Goal: Transaction & Acquisition: Purchase product/service

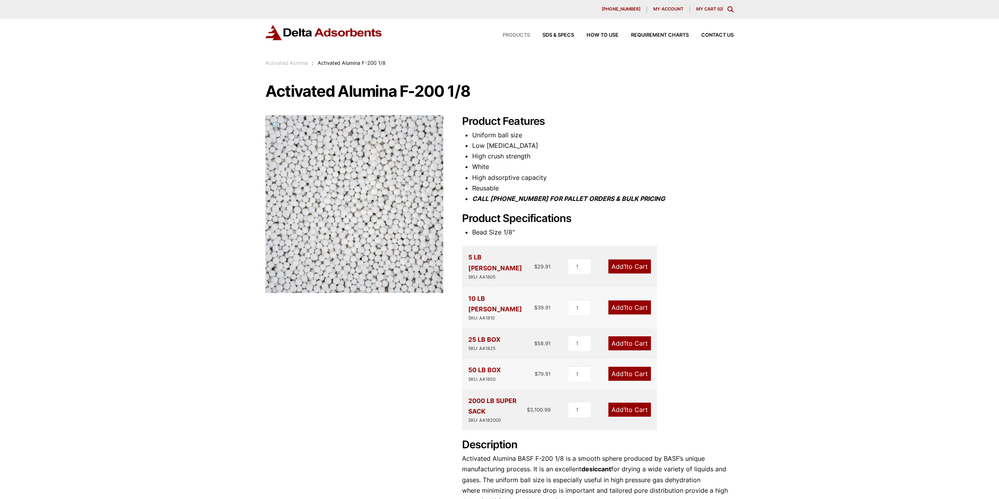
click at [512, 37] on span "Products" at bounding box center [516, 35] width 27 height 5
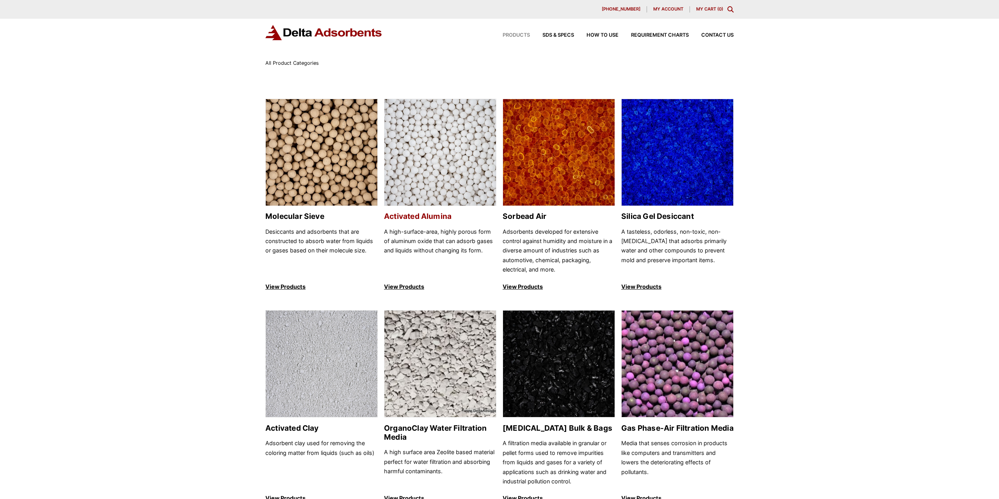
click at [462, 137] on img at bounding box center [440, 152] width 112 height 107
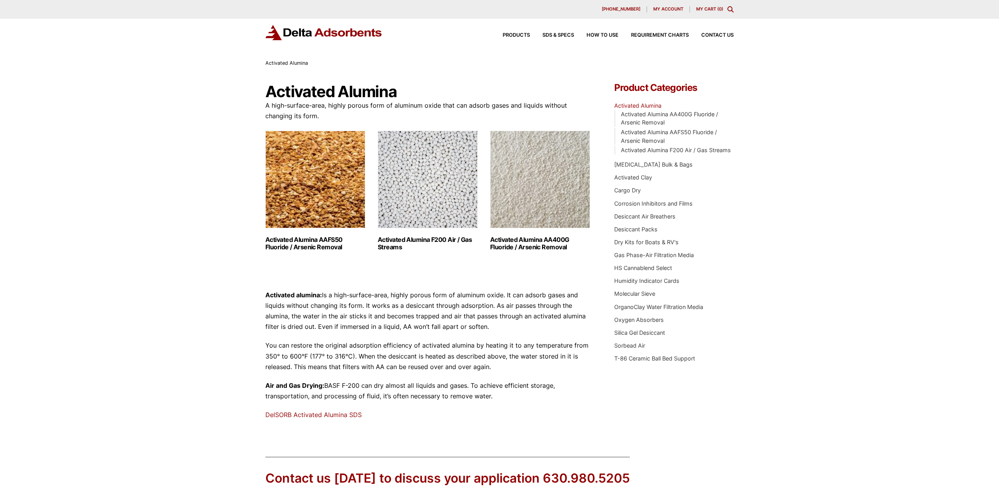
click at [411, 242] on h2 "Activated Alumina F200 Air / Gas Streams (3)" at bounding box center [428, 243] width 100 height 15
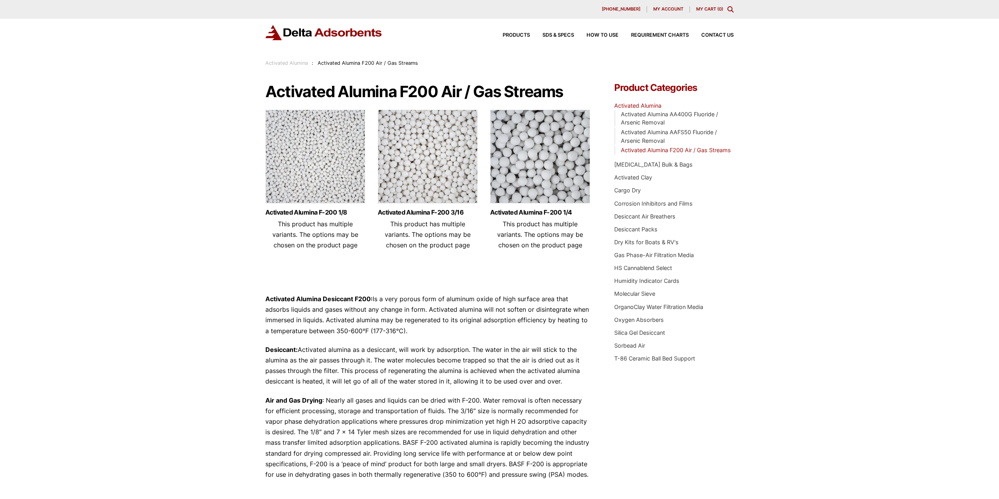
click at [531, 194] on img at bounding box center [540, 159] width 100 height 98
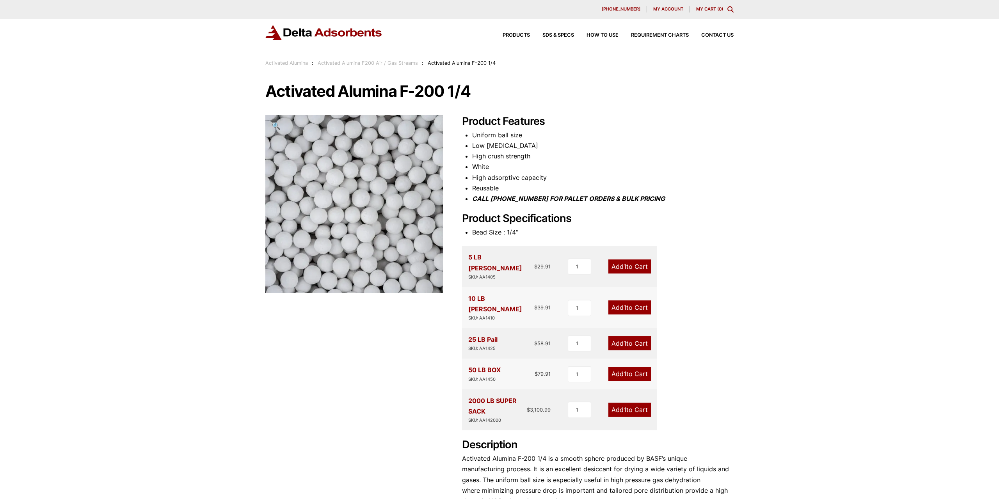
click at [621, 300] on link "Add 1 to Cart" at bounding box center [629, 307] width 43 height 14
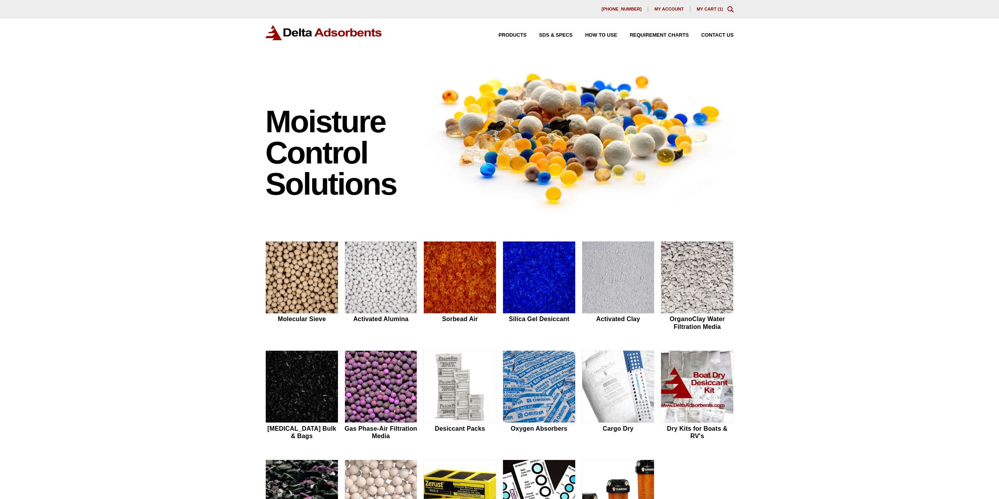
click at [713, 8] on link "My Cart ( 1 )" at bounding box center [710, 9] width 27 height 5
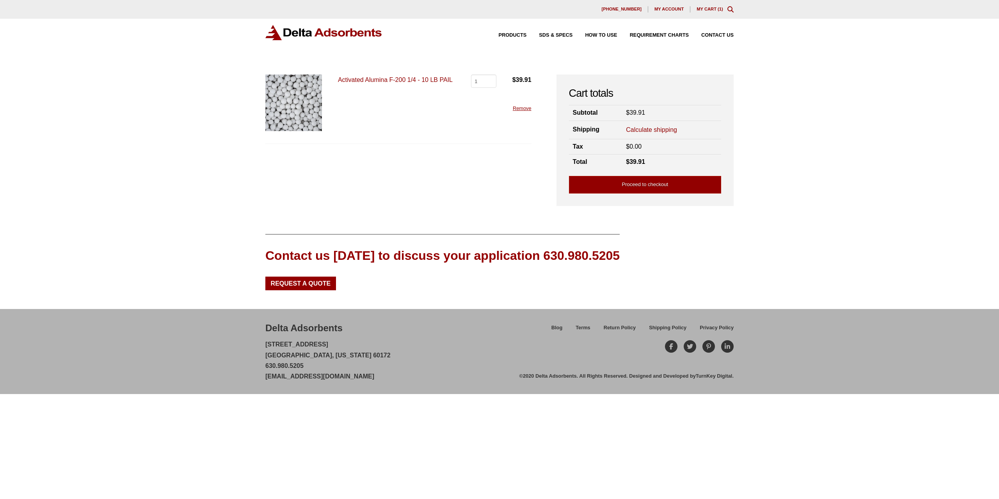
click at [420, 81] on link "Activated Alumina F-200 1/4 - 10 LB PAIL" at bounding box center [395, 79] width 115 height 7
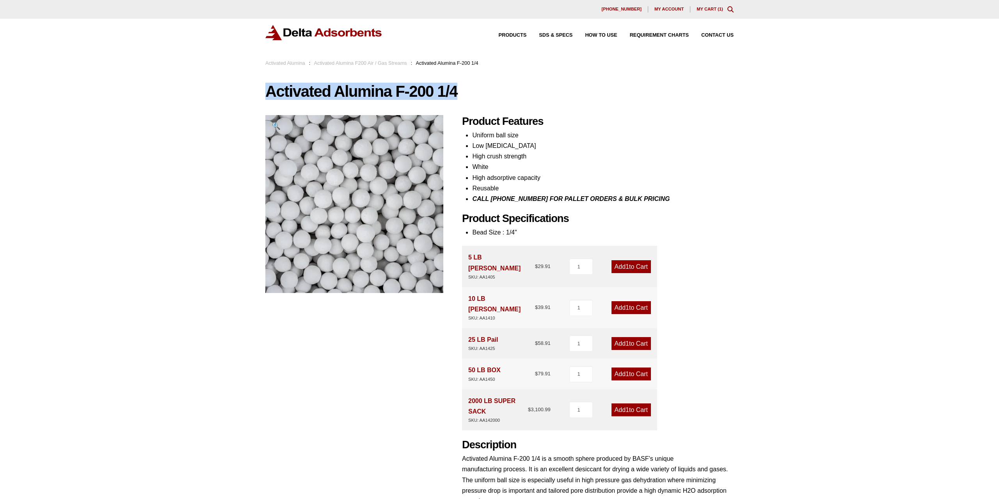
drag, startPoint x: 257, startPoint y: 96, endPoint x: 479, endPoint y: 92, distance: 222.1
click at [479, 92] on div "Our website has detected that you are using an outdated browser that will preve…" at bounding box center [499, 364] width 999 height 729
copy h1 "Activated Alumina F-200 1/4"
drag, startPoint x: 503, startPoint y: 299, endPoint x: 468, endPoint y: 298, distance: 35.2
click at [468, 298] on div "10 LB PAIL SKU: AA1410 $ 39.91 1 Add 1 to Cart" at bounding box center [559, 307] width 195 height 41
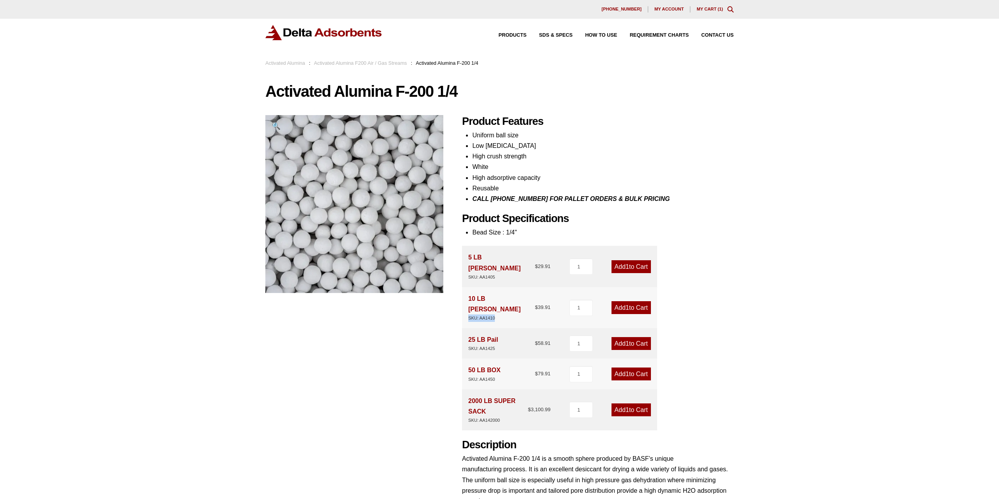
copy div "SKU: AA1410"
drag, startPoint x: 506, startPoint y: 329, endPoint x: 466, endPoint y: 328, distance: 40.6
click at [466, 328] on div "25 LB Pail SKU: AA1425 $ 58.91 1 Add 1 to Cart" at bounding box center [559, 343] width 195 height 30
click at [490, 345] on div "SKU: AA1425" at bounding box center [483, 348] width 30 height 7
drag, startPoint x: 502, startPoint y: 330, endPoint x: 481, endPoint y: 332, distance: 21.2
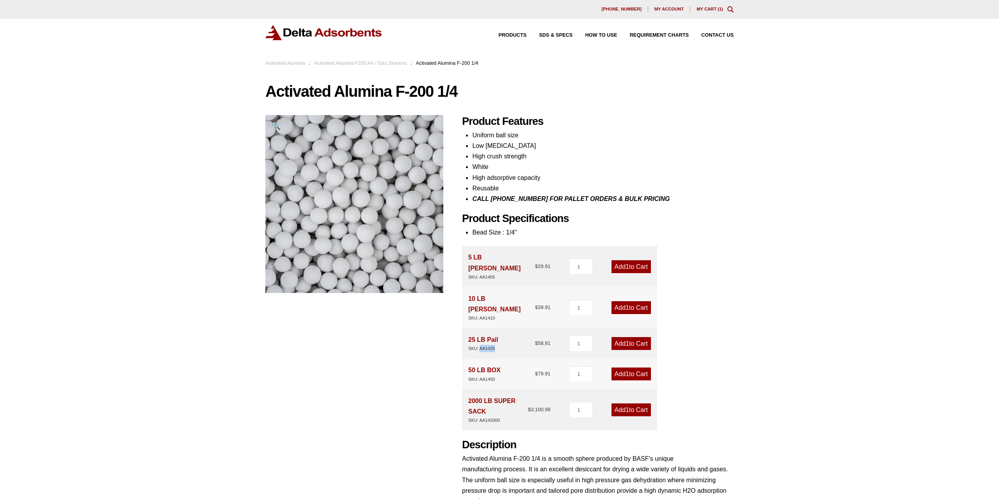
click at [481, 332] on div "25 LB Pail SKU: AA1425 $ 58.91 1 Add 1 to Cart" at bounding box center [559, 343] width 195 height 30
click at [486, 334] on div "25 LB Pail SKU: AA1425" at bounding box center [483, 343] width 30 height 18
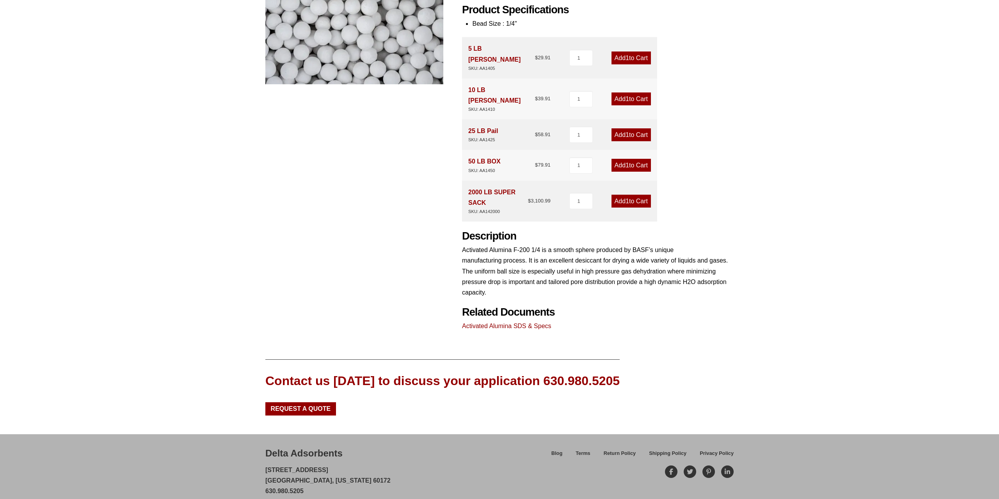
scroll to position [6, 0]
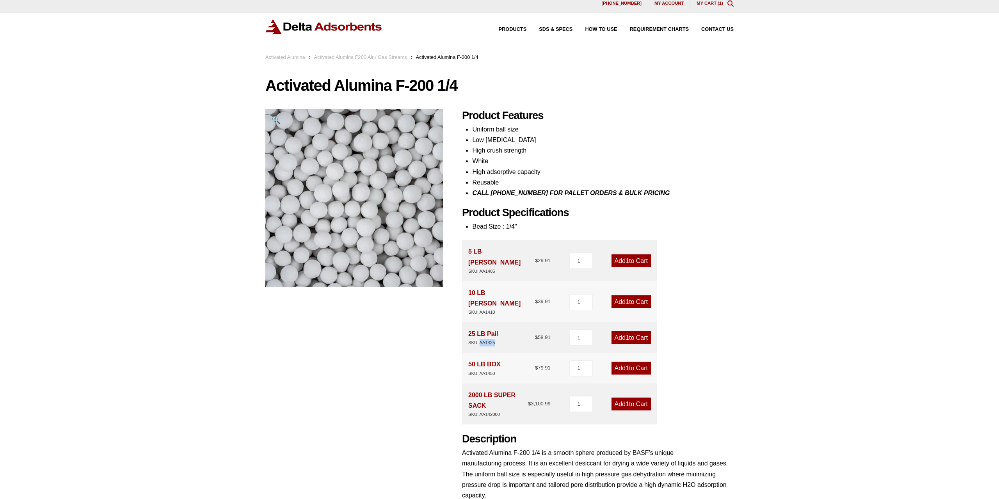
drag, startPoint x: 497, startPoint y: 320, endPoint x: 480, endPoint y: 327, distance: 18.4
click at [480, 327] on div "25 LB Pail SKU: AA1425 $ 58.91 1 Add 1 to Cart" at bounding box center [559, 337] width 195 height 30
copy div "AA1425"
click at [618, 331] on link "Add 1 to Cart" at bounding box center [630, 337] width 39 height 13
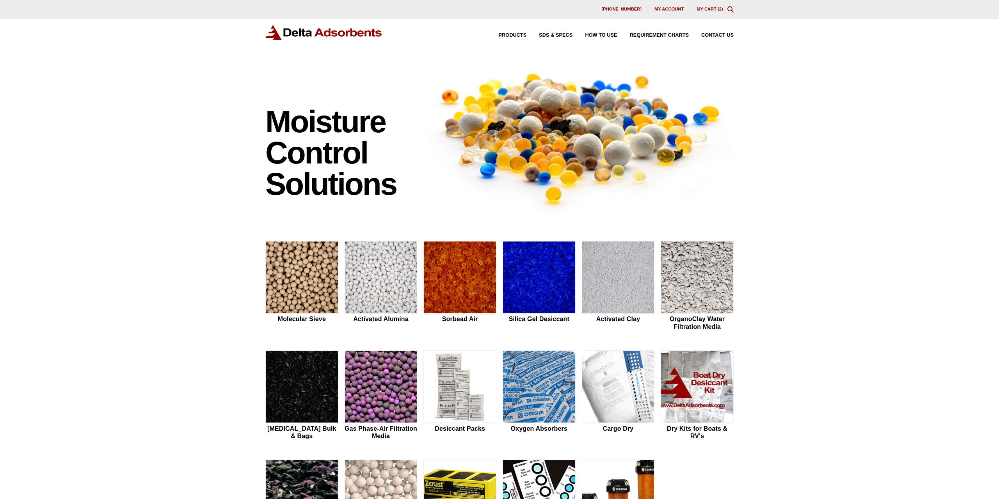
click at [712, 7] on link "My Cart ( 2 )" at bounding box center [710, 9] width 27 height 5
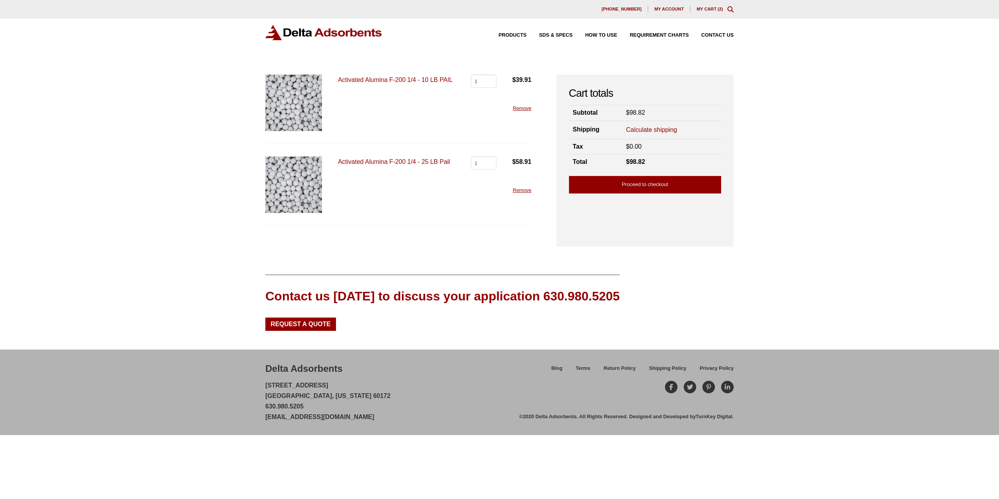
click at [522, 108] on link "Remove" at bounding box center [522, 108] width 19 height 6
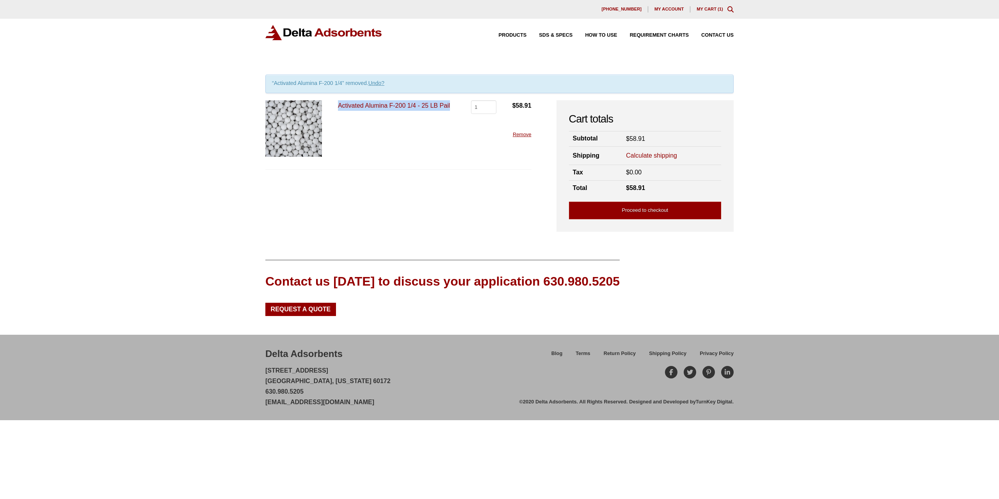
drag, startPoint x: 455, startPoint y: 107, endPoint x: 338, endPoint y: 119, distance: 118.1
click at [338, 119] on div "Activated Alumina F-200 1/4 - 25 LB Pail Activated Alumina F-200 1/4 - 25 LB Pa…" at bounding box center [398, 134] width 266 height 69
copy link "Activated Alumina F-200 1/4 - 25 LB Pail"
click at [316, 122] on img at bounding box center [293, 128] width 57 height 57
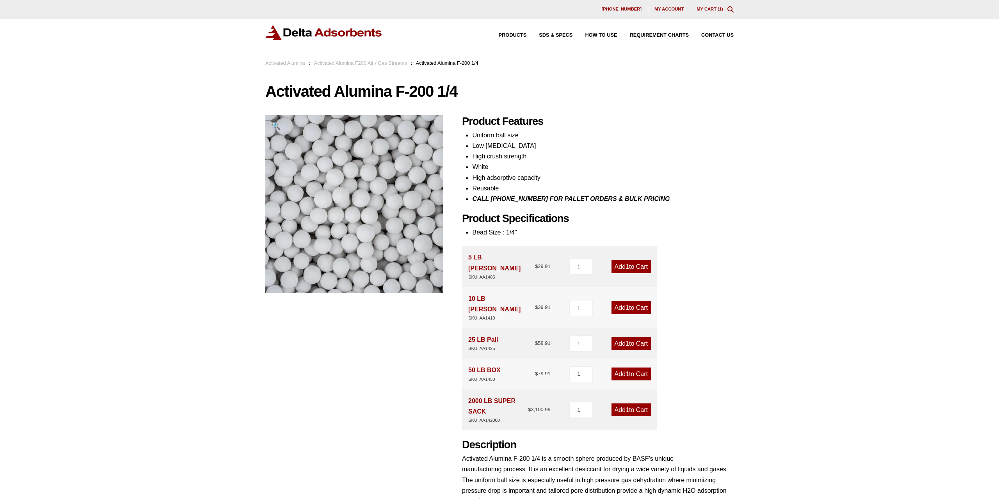
click at [80, 233] on div "Our website has detected that you are using an outdated browser that will preve…" at bounding box center [499, 364] width 999 height 729
